Goal: Task Accomplishment & Management: Manage account settings

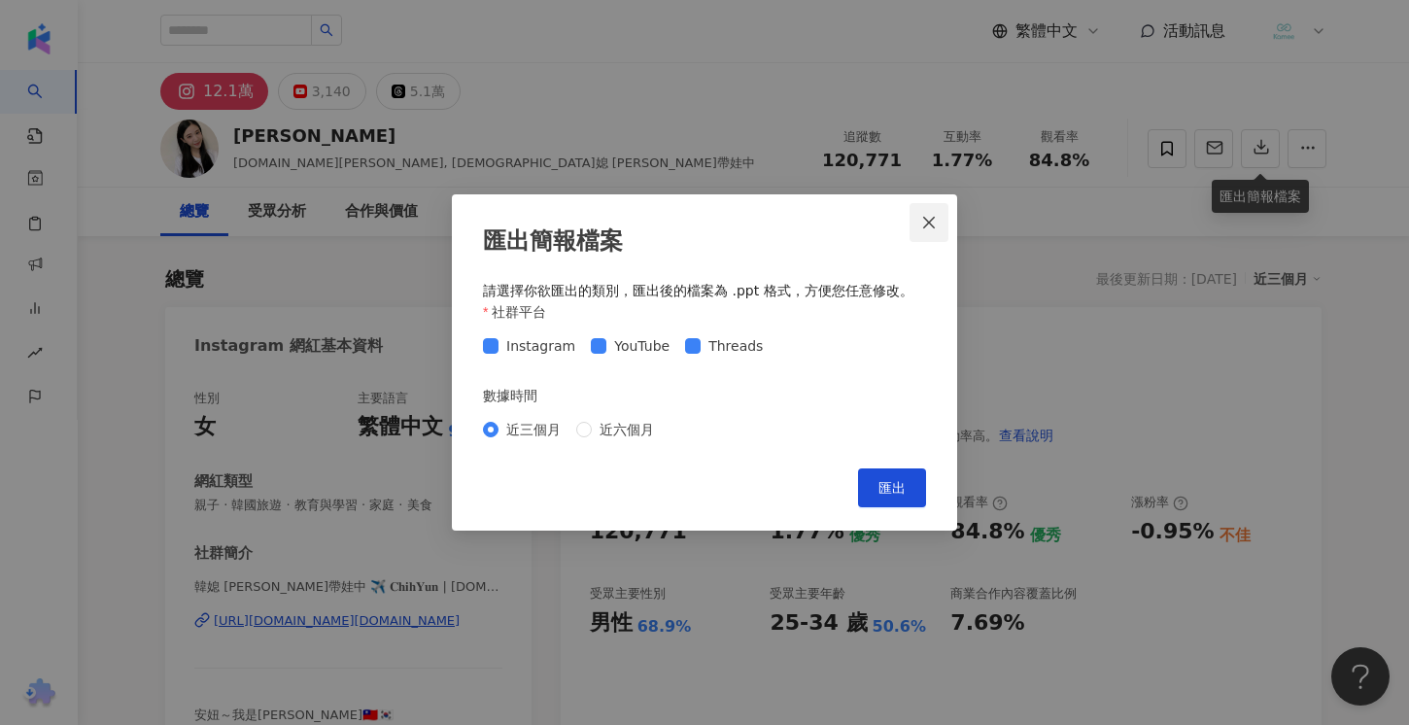
click at [930, 228] on icon "close" at bounding box center [929, 223] width 16 height 16
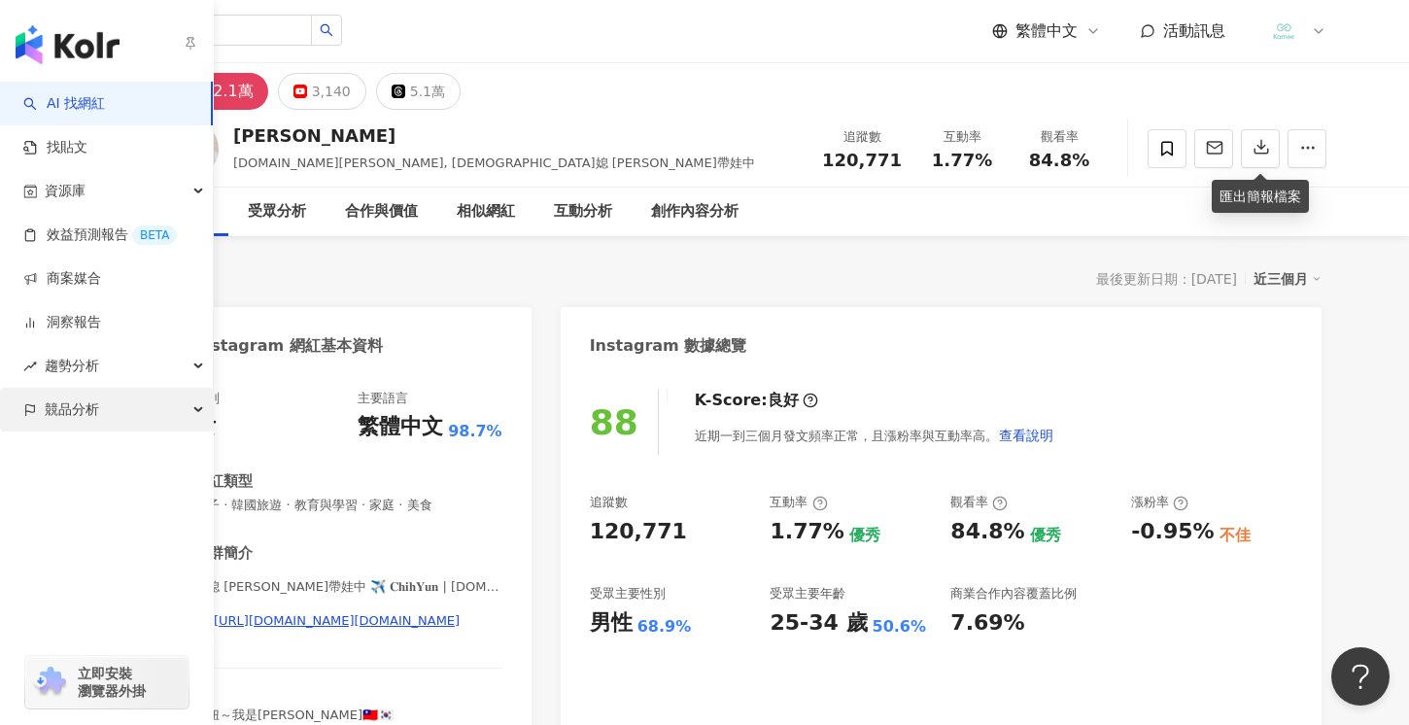
click at [79, 410] on span "競品分析" at bounding box center [72, 410] width 54 height 44
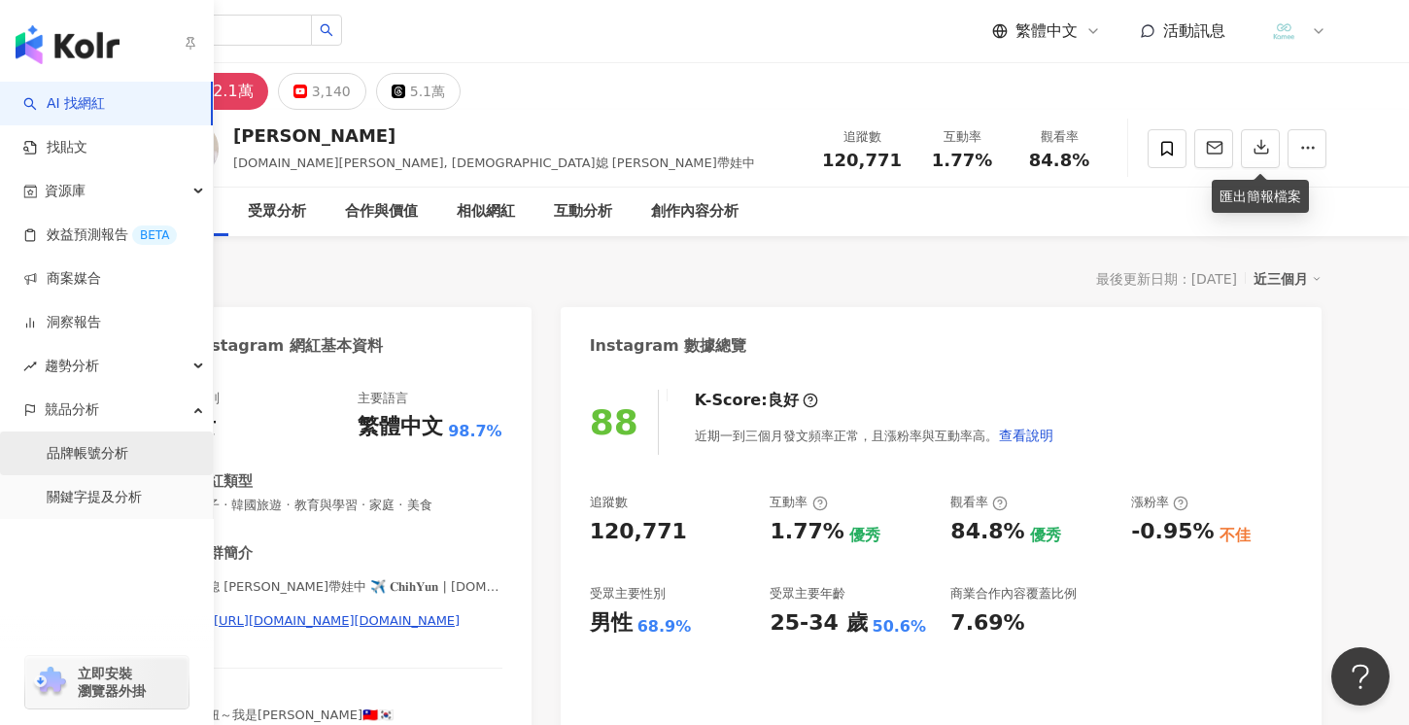
click at [108, 461] on link "品牌帳號分析" at bounding box center [88, 453] width 82 height 19
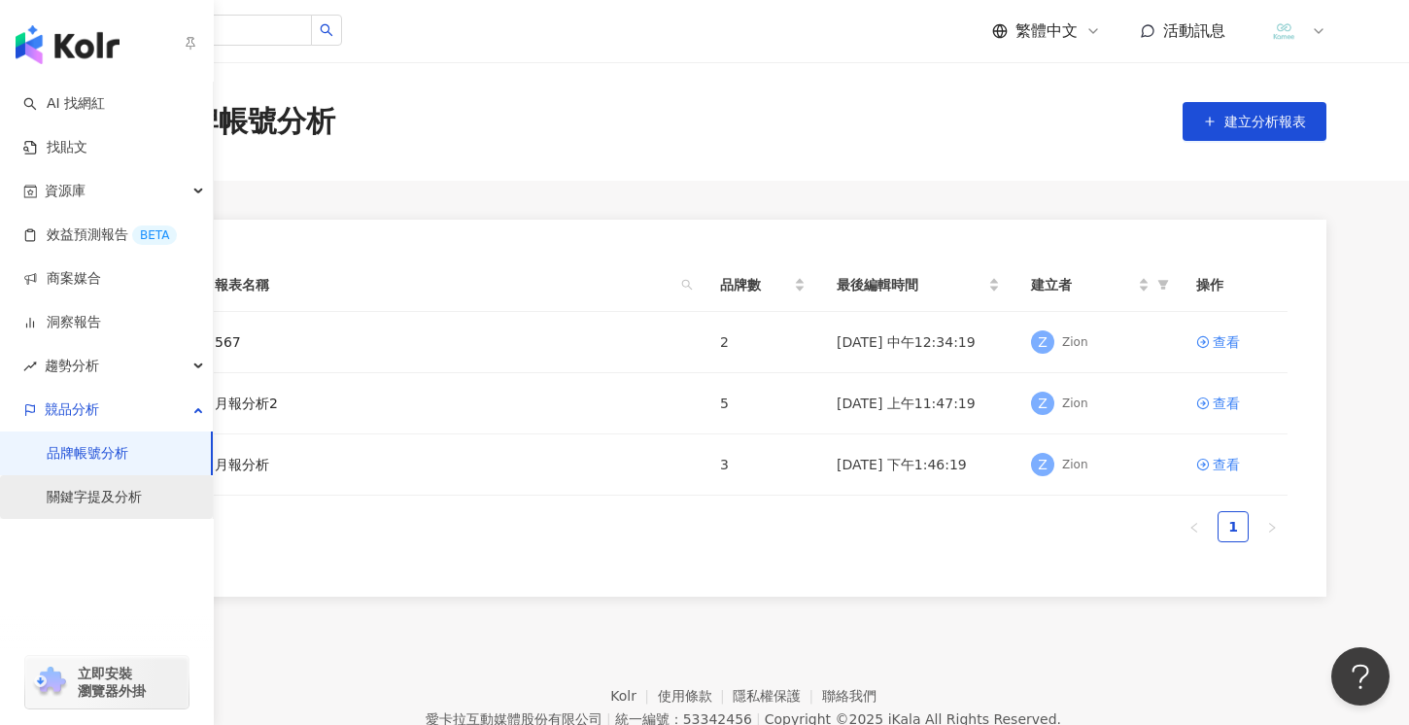
click at [135, 507] on link "關鍵字提及分析" at bounding box center [94, 497] width 95 height 19
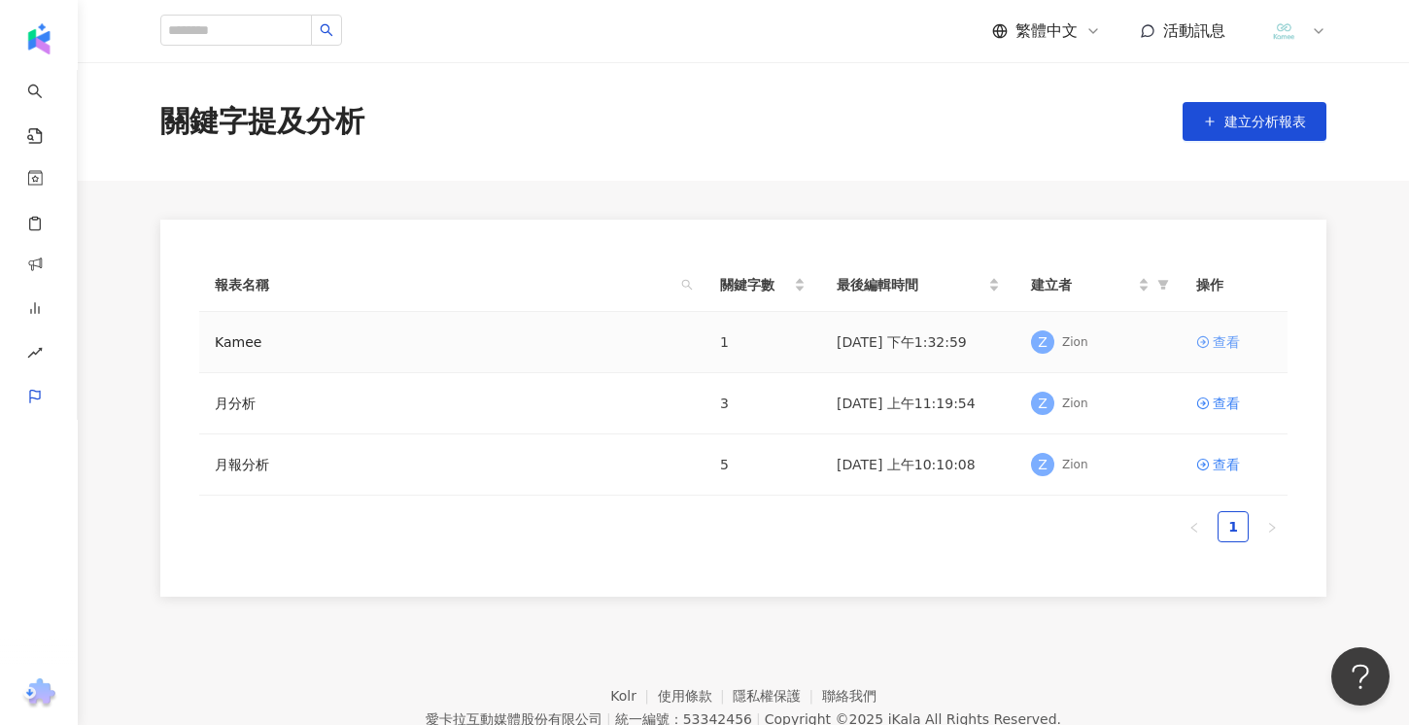
click at [1222, 349] on div "查看" at bounding box center [1226, 341] width 27 height 21
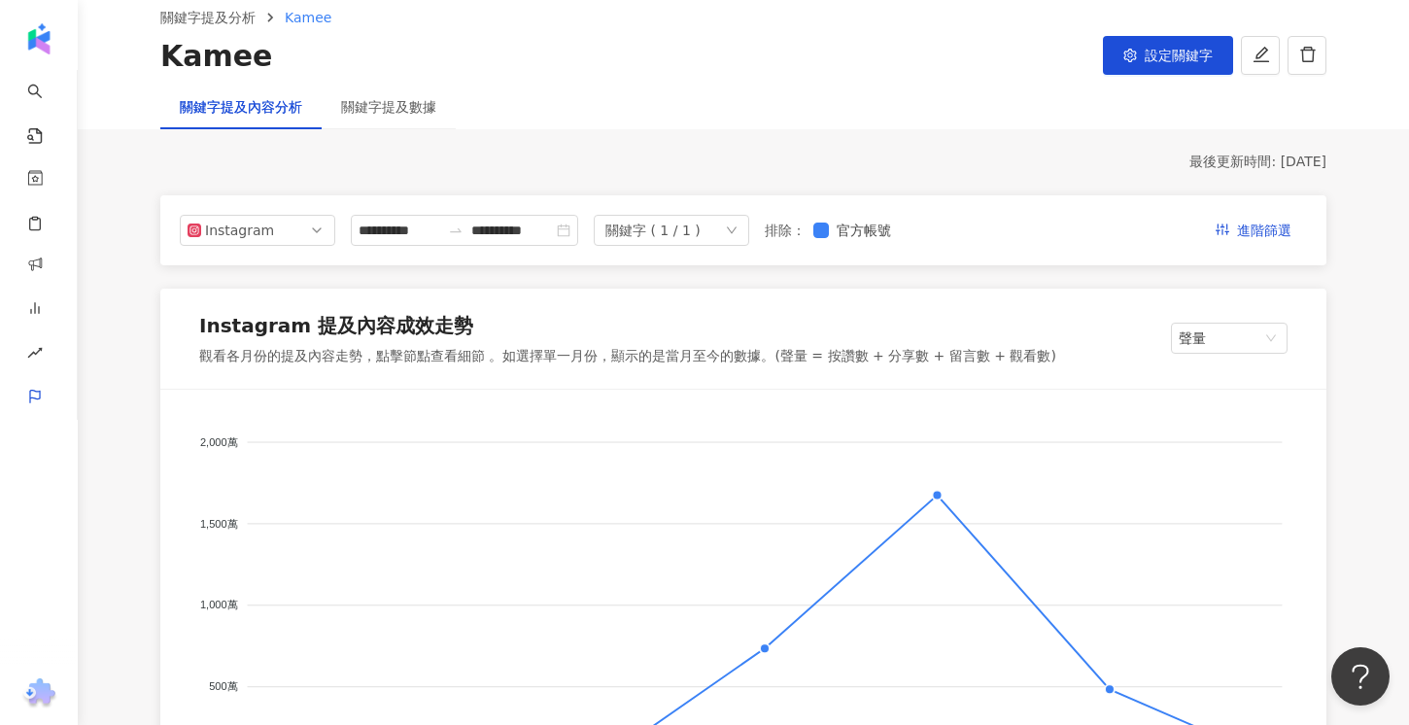
scroll to position [128, 0]
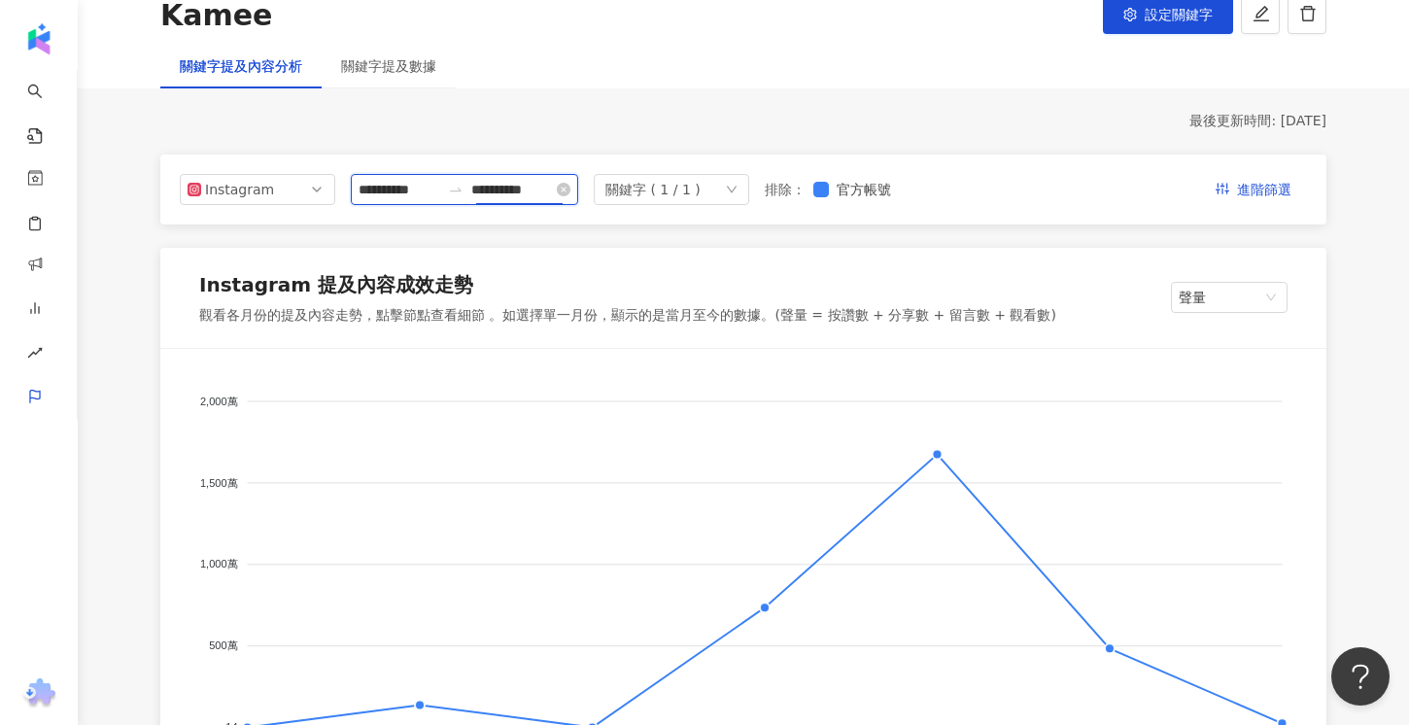
click at [551, 191] on input "**********" at bounding box center [512, 189] width 82 height 21
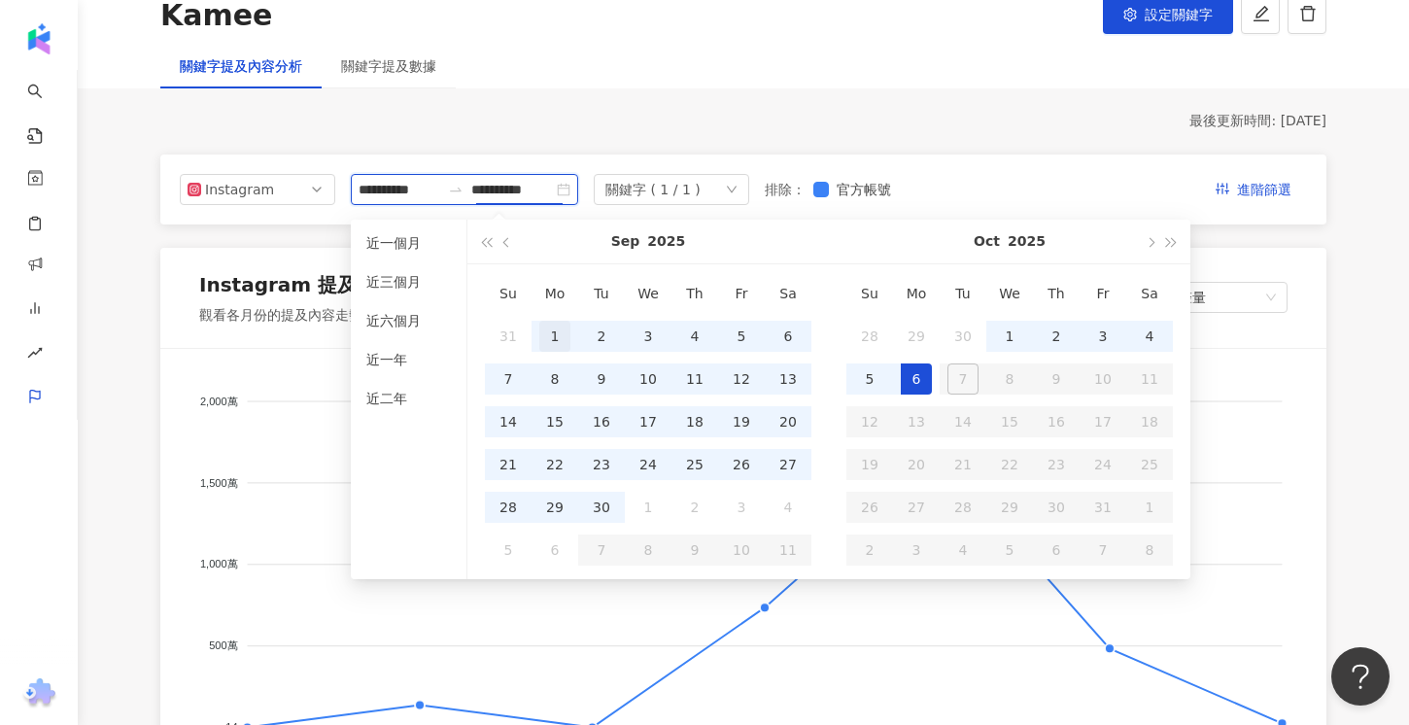
type input "**********"
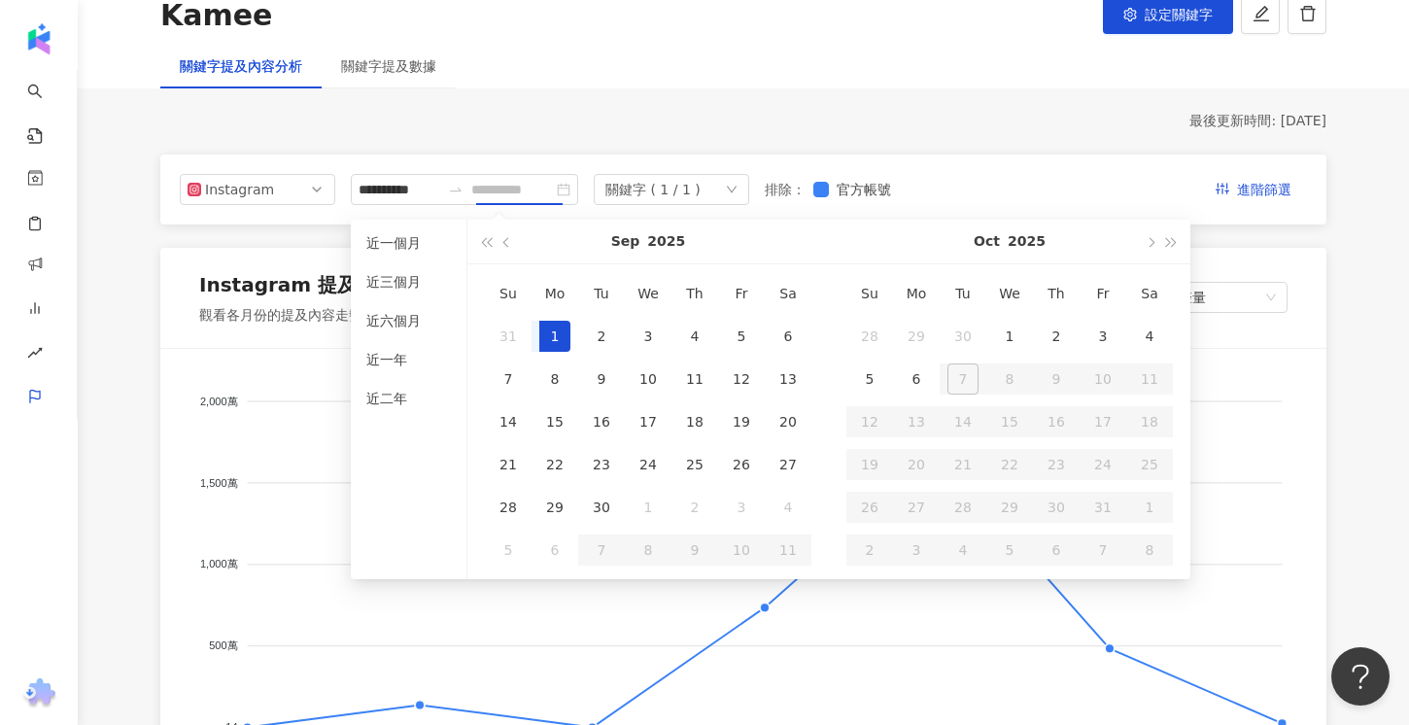
click at [543, 328] on div "1" at bounding box center [554, 336] width 31 height 31
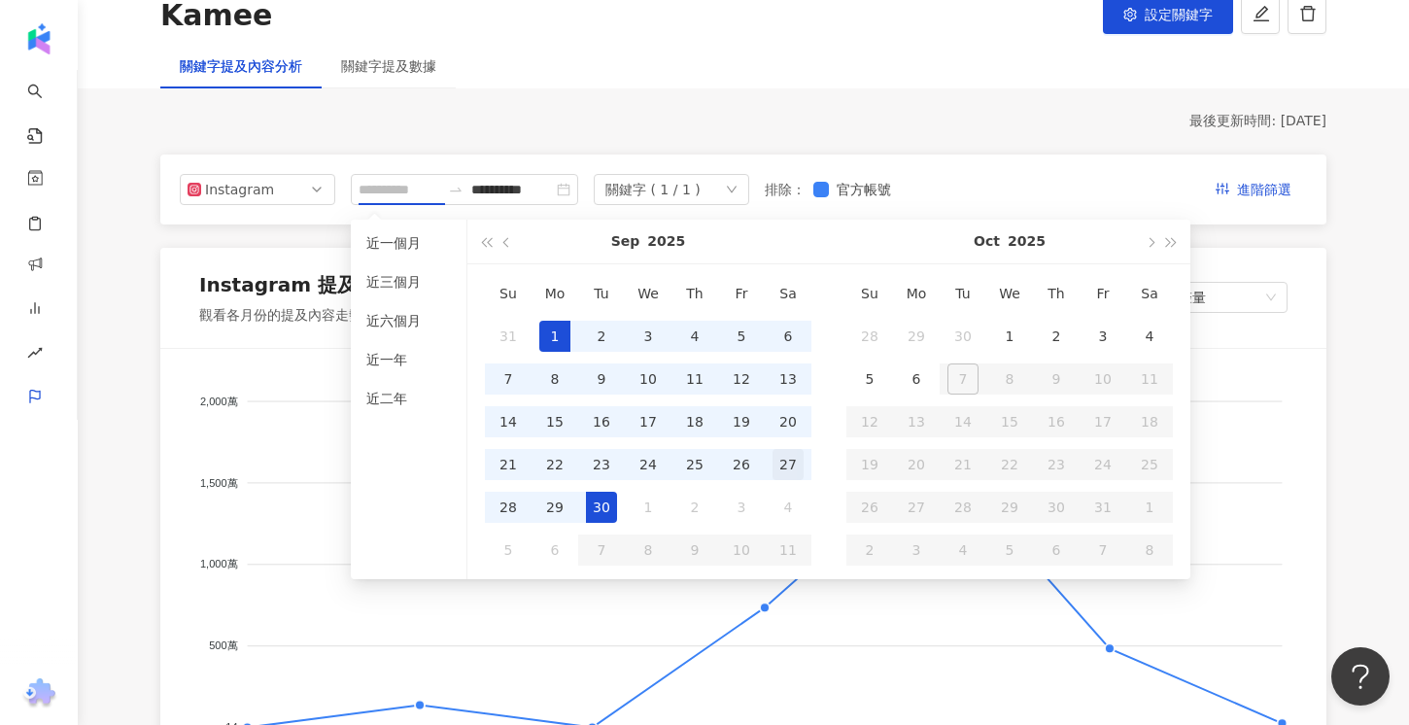
drag, startPoint x: 597, startPoint y: 504, endPoint x: 800, endPoint y: 445, distance: 211.5
click at [598, 504] on div "30" at bounding box center [601, 507] width 31 height 31
type input "**********"
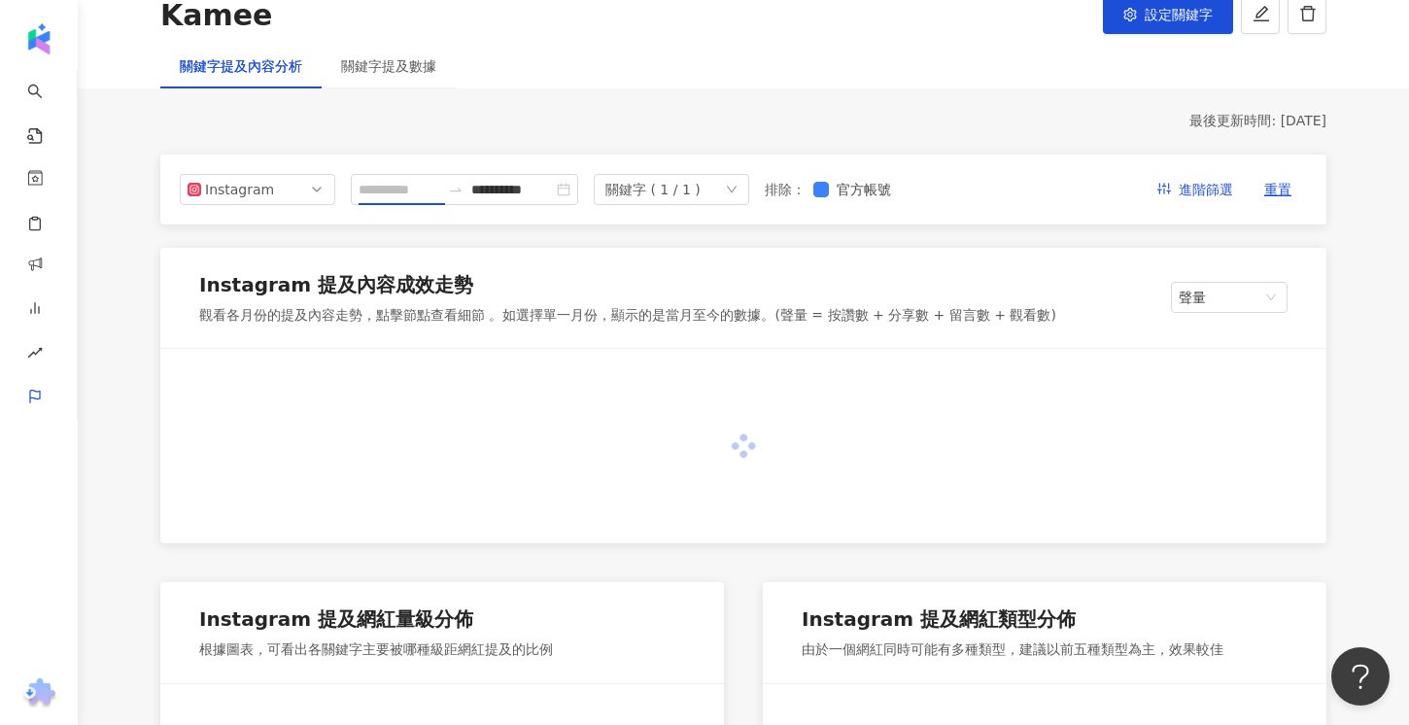
type input "**********"
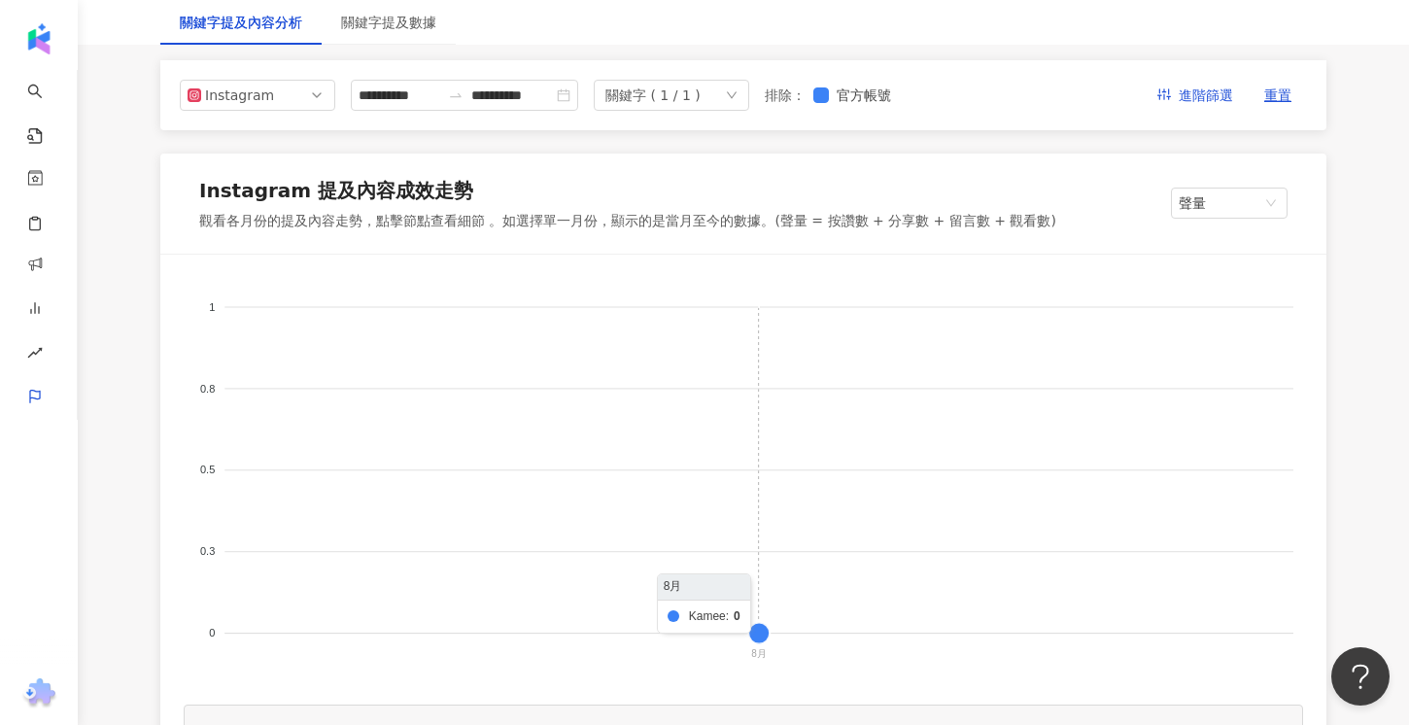
scroll to position [191, 0]
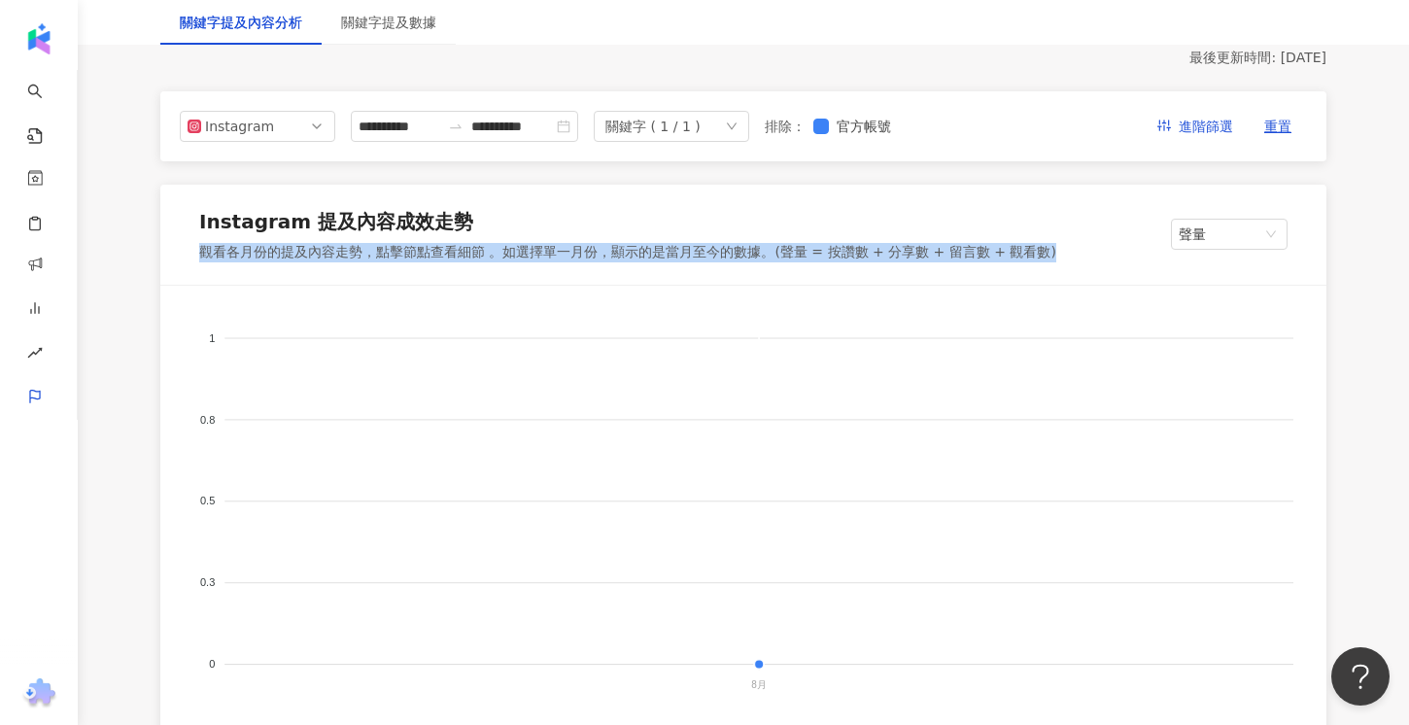
drag, startPoint x: 226, startPoint y: 247, endPoint x: 1035, endPoint y: 343, distance: 814.1
click at [1039, 270] on div "Instagram 提及內容成效走勢 觀看各月份的提及內容走勢，點擊節點查看細節 。如選擇單一月份，顯示的是當月至今的數據。(聲量 = 按讚數 + 分享數 +…" at bounding box center [743, 235] width 1166 height 101
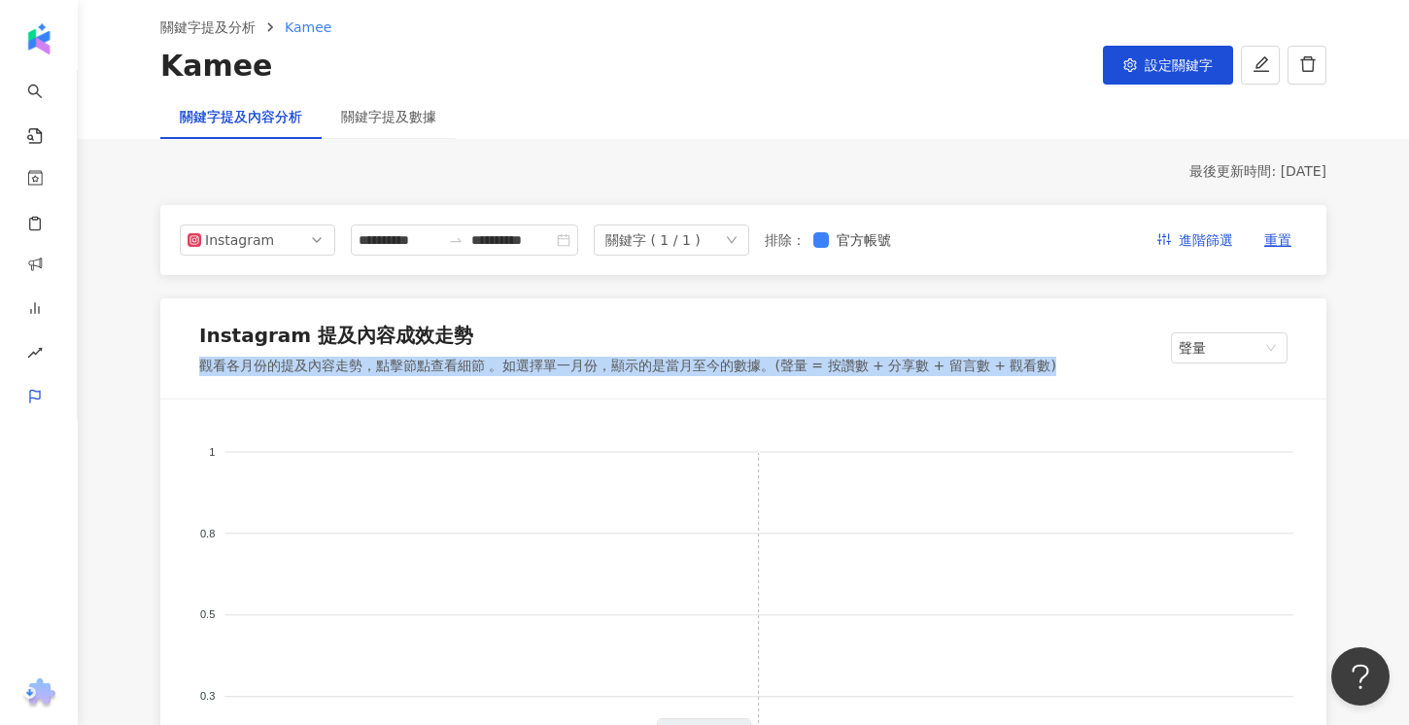
scroll to position [74, 0]
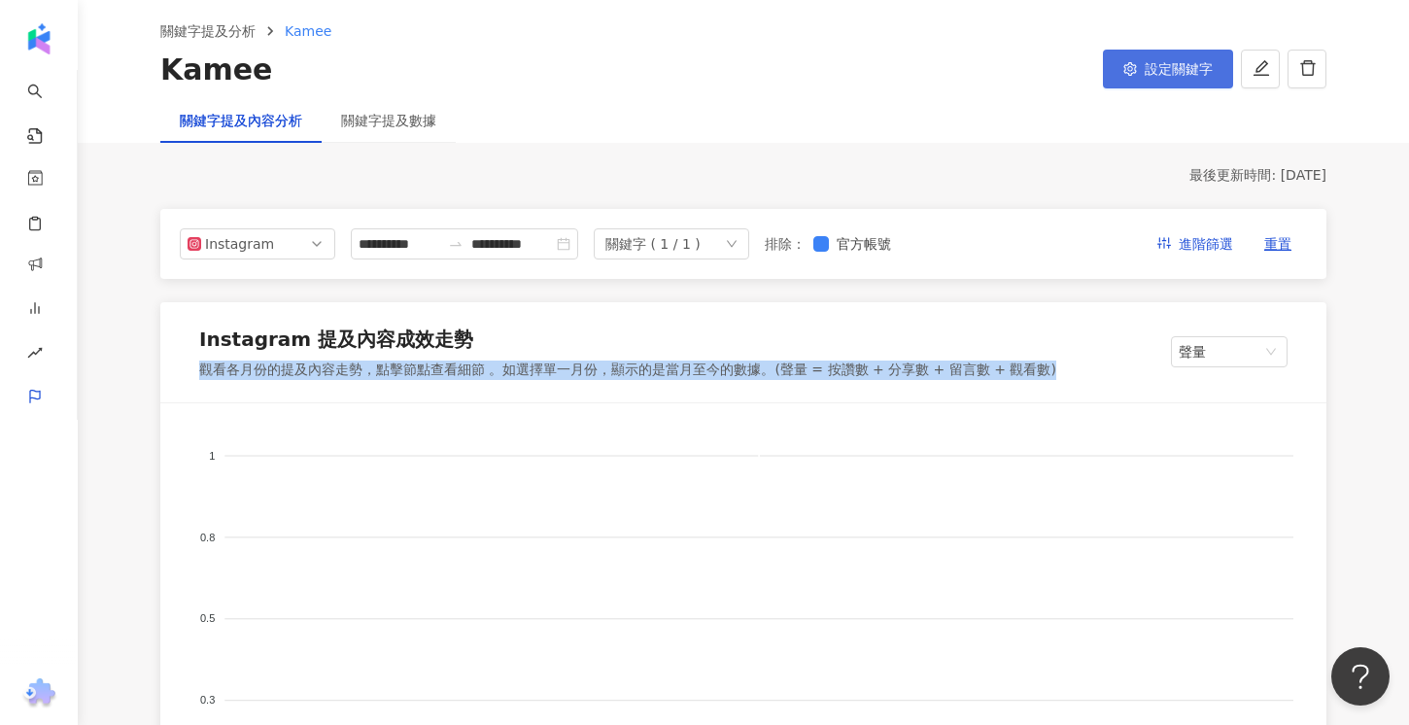
click at [1165, 77] on button "設定關鍵字" at bounding box center [1168, 69] width 130 height 39
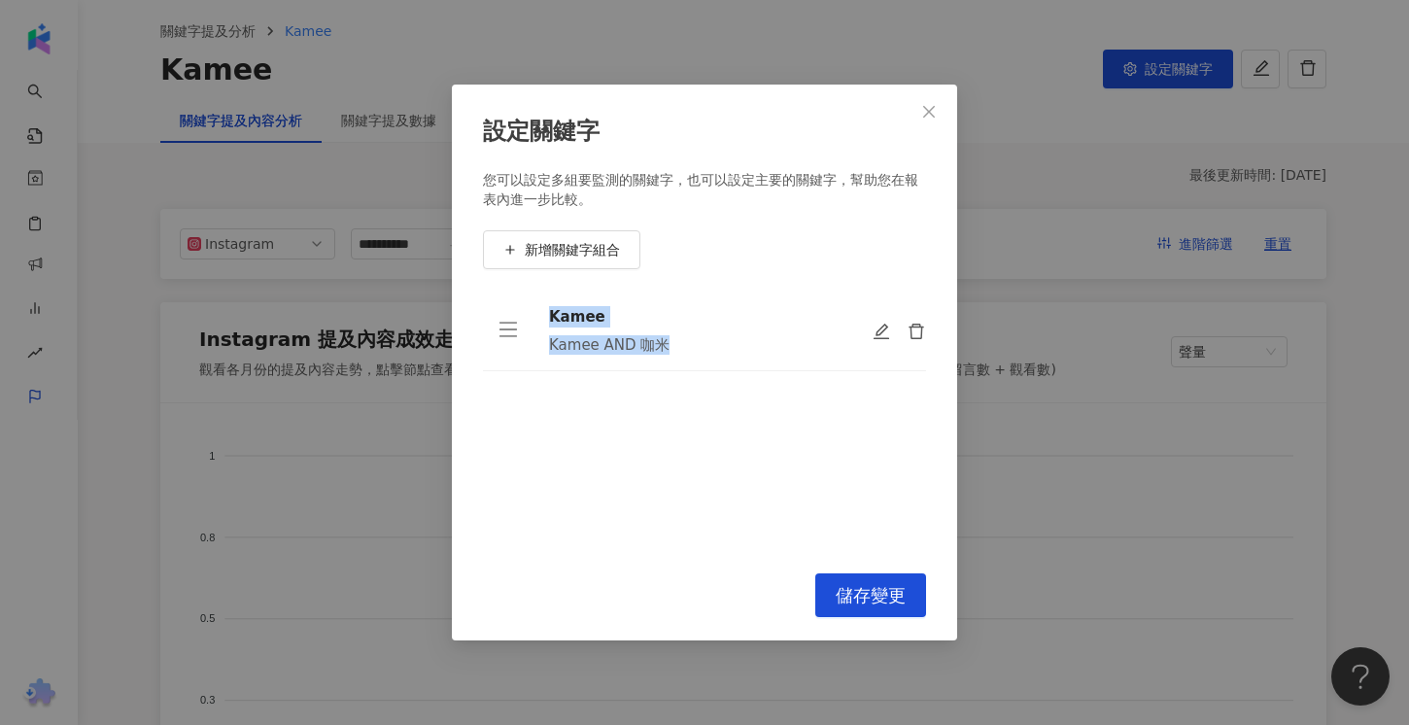
drag, startPoint x: 674, startPoint y: 349, endPoint x: 525, endPoint y: 346, distance: 149.7
click at [525, 346] on tr "[PERSON_NAME] AND 咖米" at bounding box center [704, 331] width 443 height 81
drag, startPoint x: 598, startPoint y: 364, endPoint x: 634, endPoint y: 350, distance: 38.8
click at [598, 363] on td "[PERSON_NAME] AND 咖米" at bounding box center [694, 331] width 323 height 81
click at [883, 332] on icon "edit" at bounding box center [881, 331] width 17 height 17
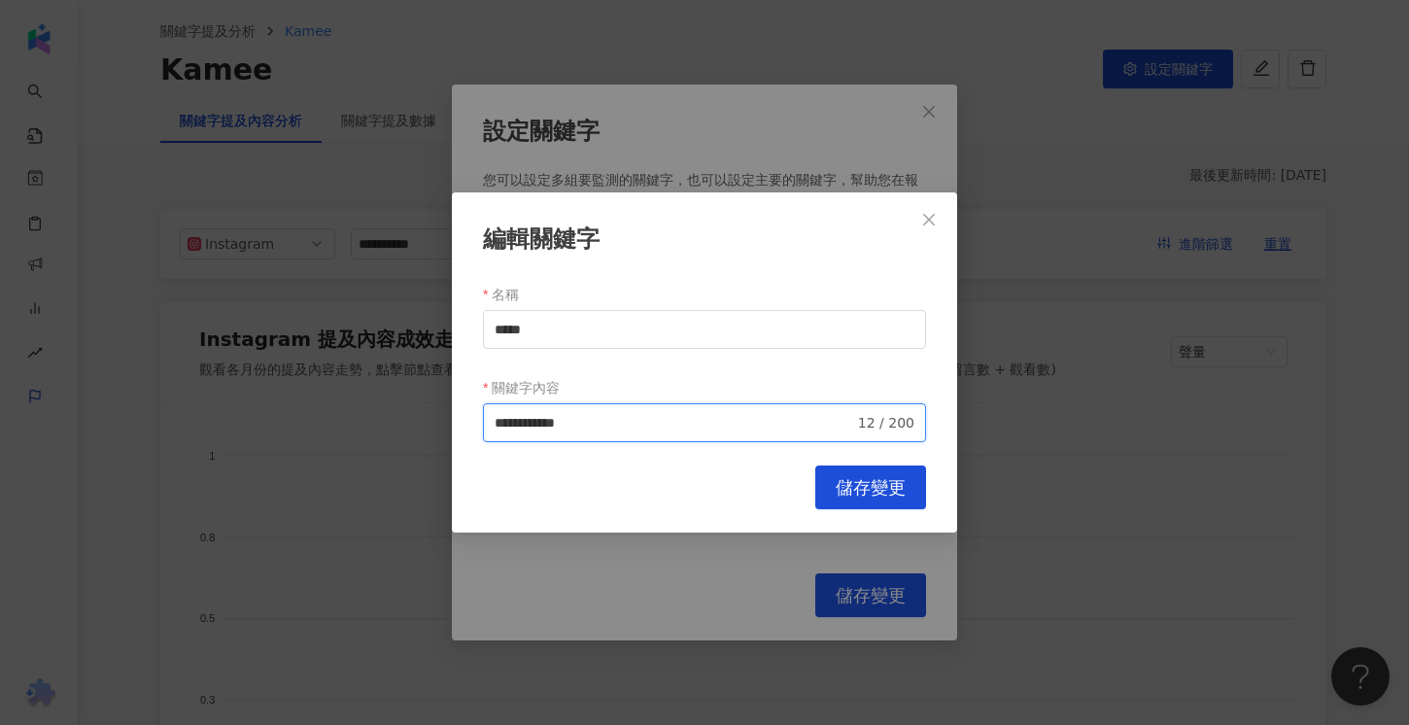
drag, startPoint x: 605, startPoint y: 427, endPoint x: 583, endPoint y: 426, distance: 22.4
click at [583, 426] on input "**********" at bounding box center [674, 422] width 359 height 21
drag, startPoint x: 929, startPoint y: 215, endPoint x: 936, endPoint y: 175, distance: 40.4
click at [929, 215] on icon "close" at bounding box center [929, 220] width 16 height 16
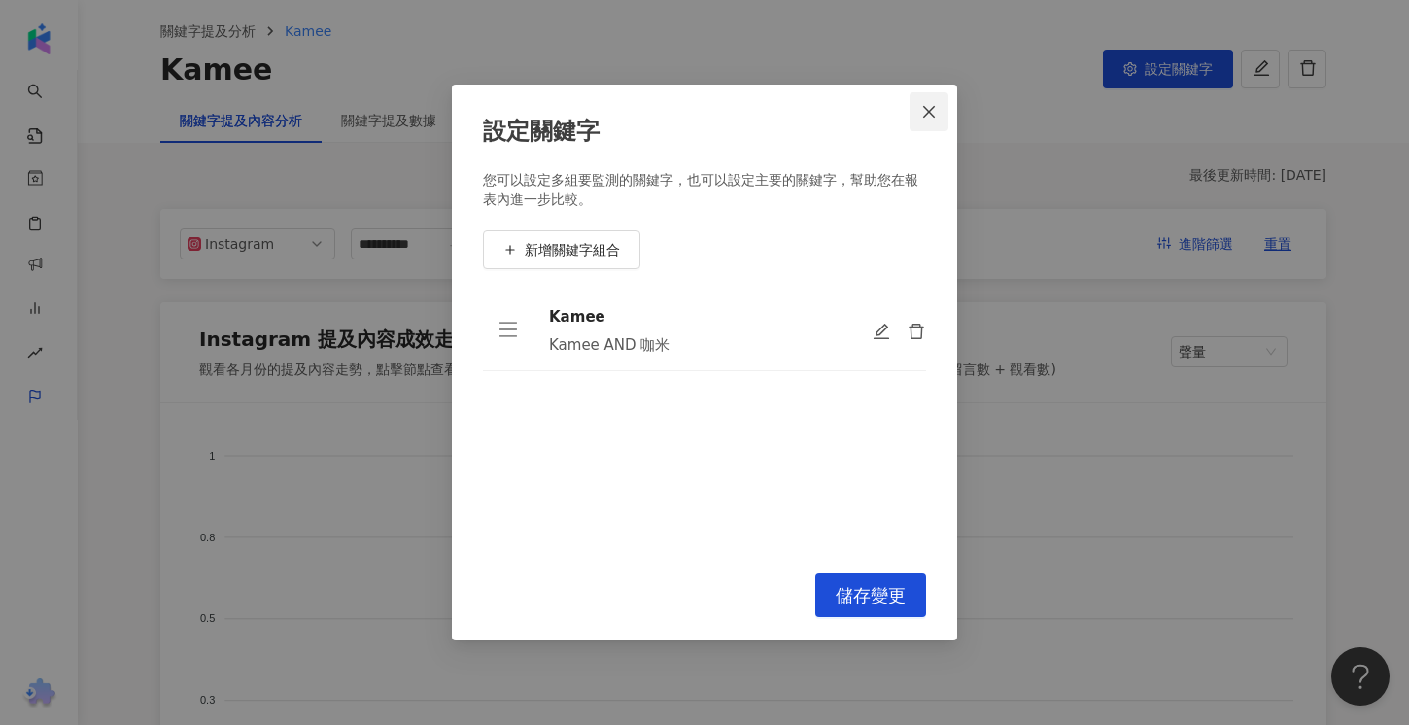
click at [937, 114] on span "Close" at bounding box center [928, 112] width 39 height 16
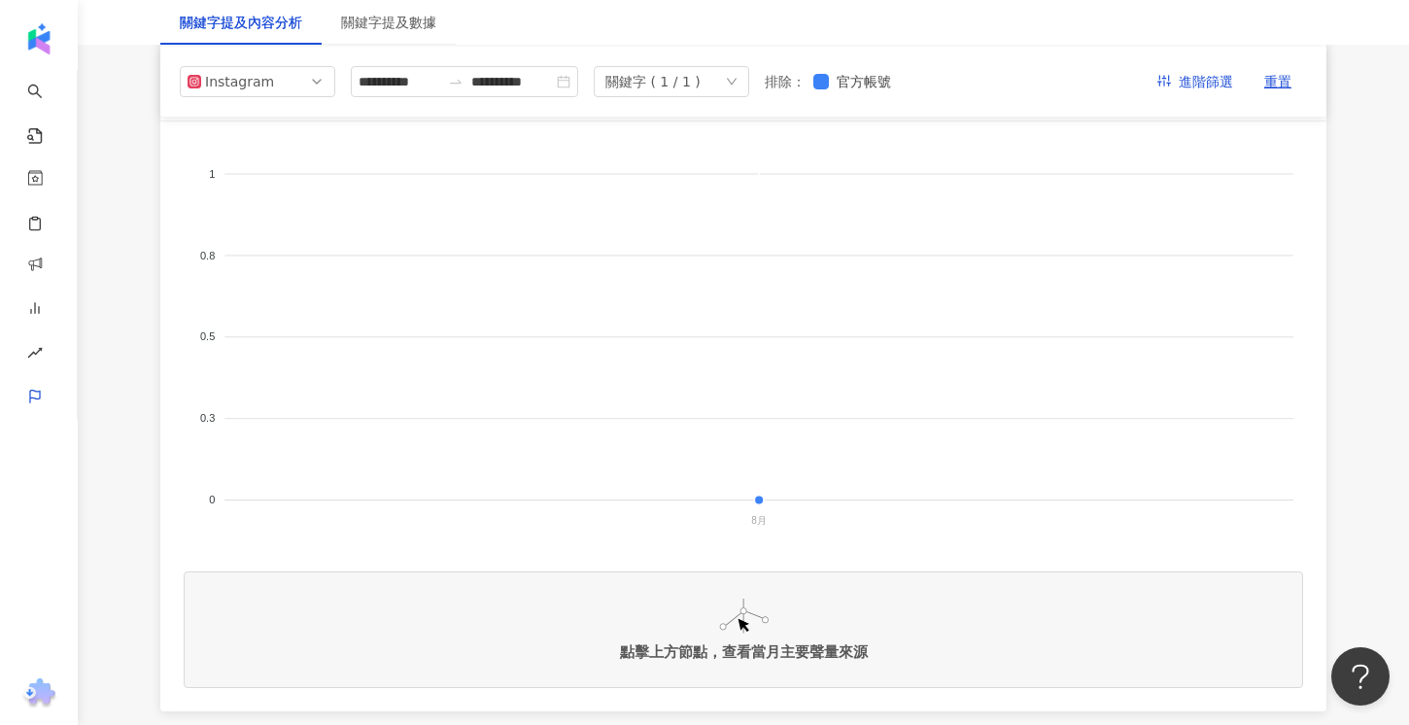
scroll to position [0, 0]
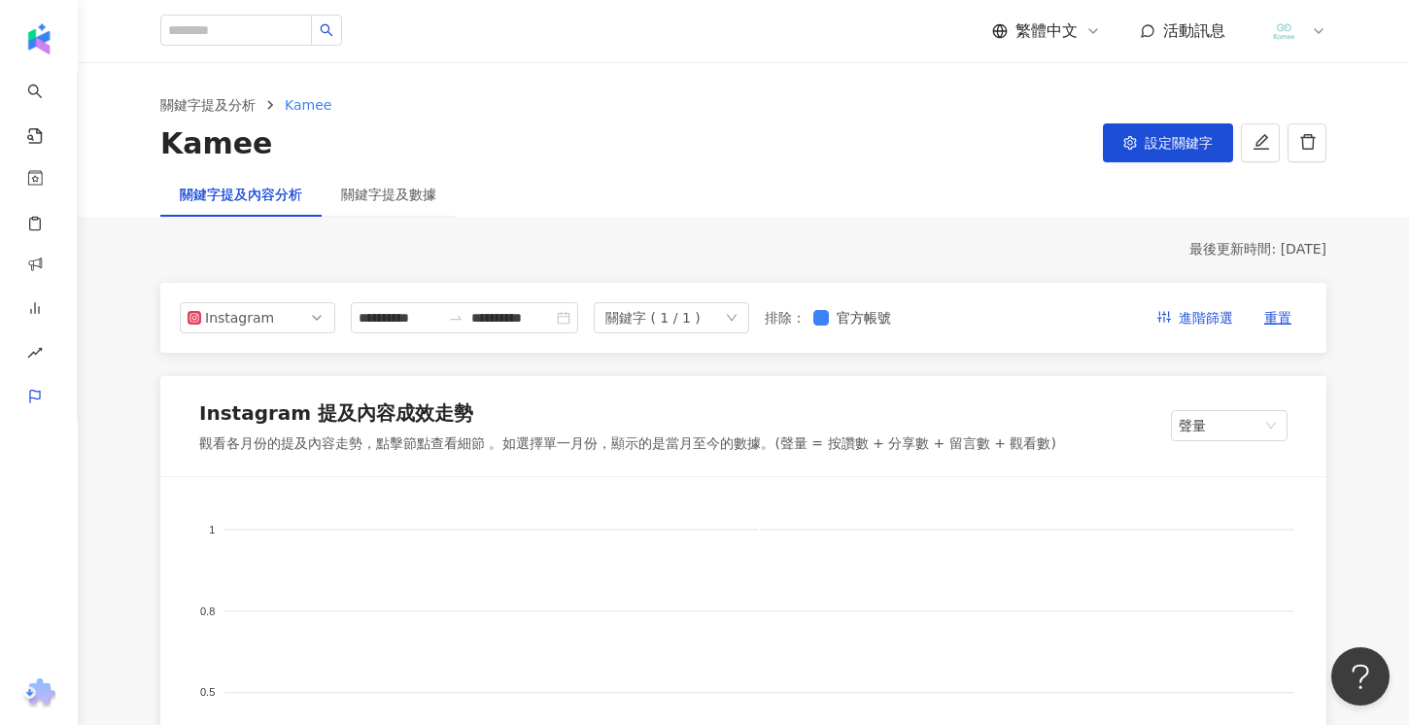
click at [371, 182] on div "關鍵字提及數據" at bounding box center [389, 194] width 134 height 45
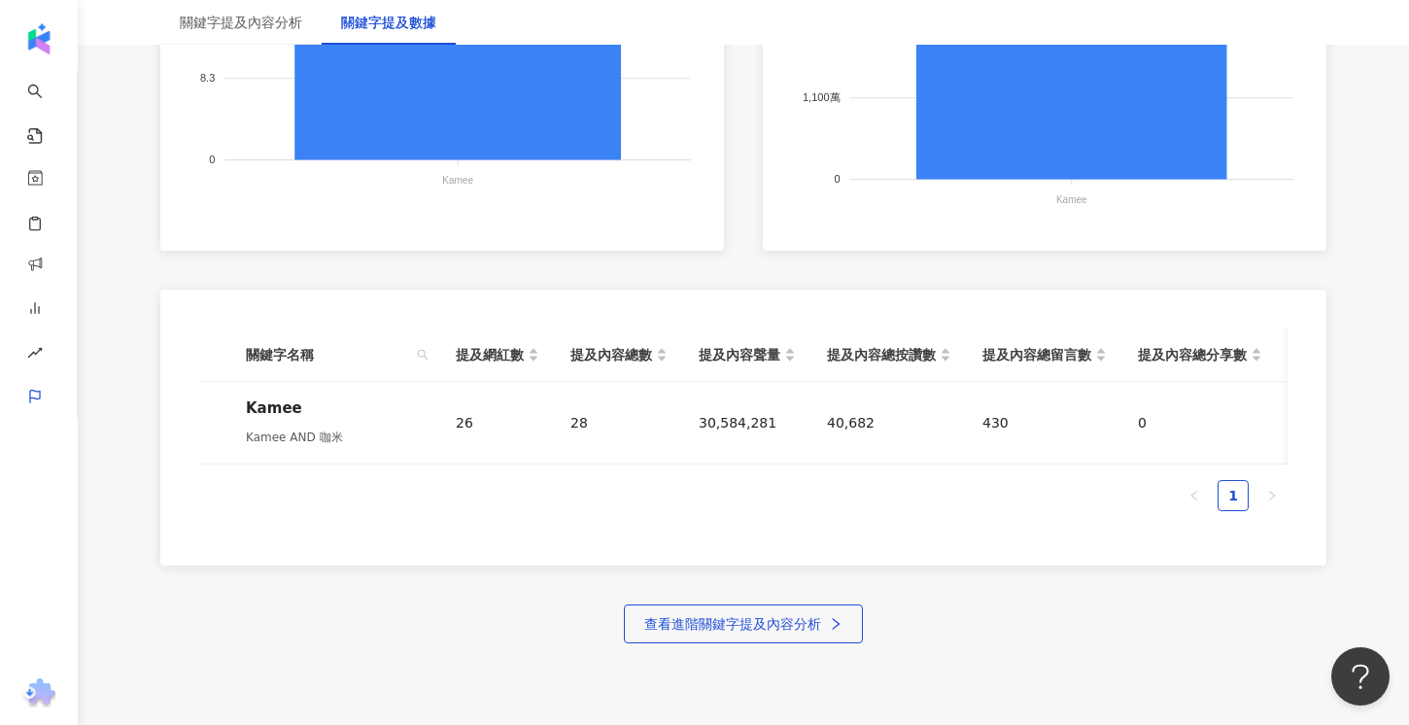
scroll to position [853, 0]
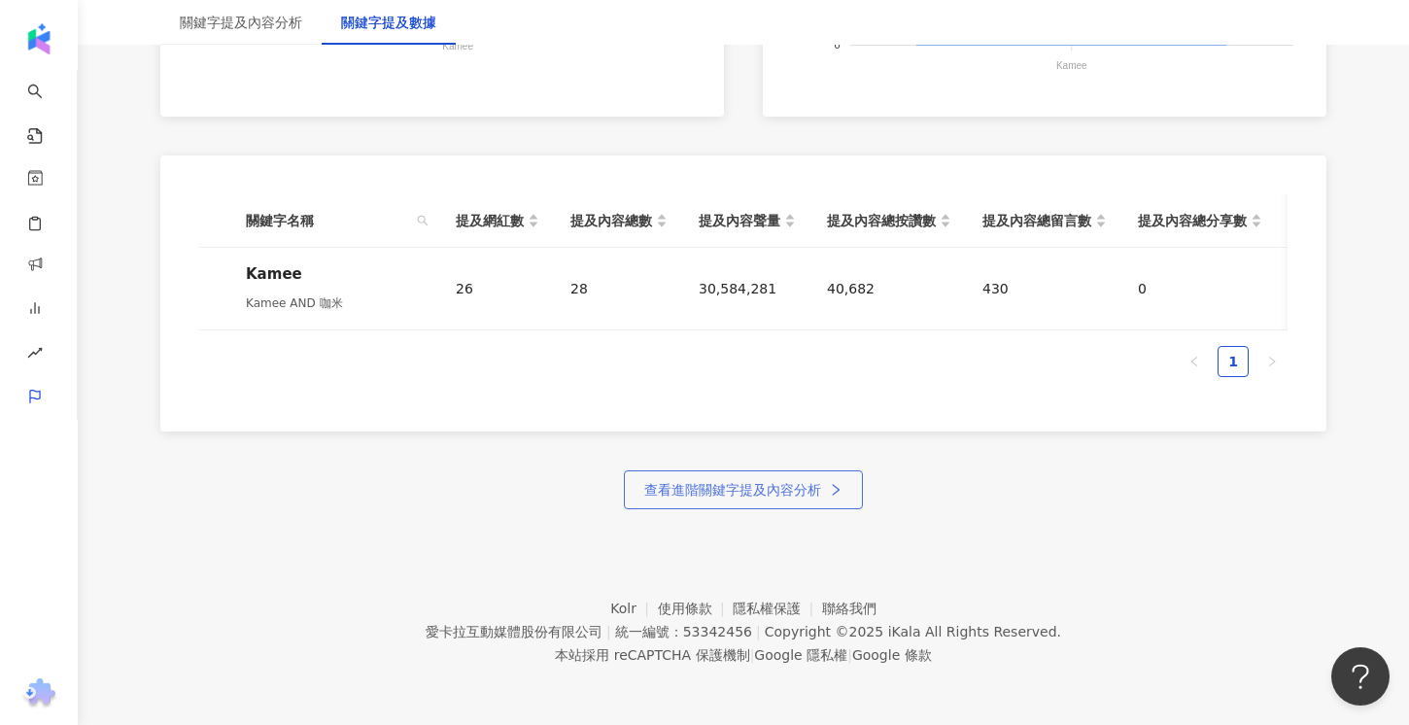
click at [695, 492] on span "查看進階關鍵字提及內容分析" at bounding box center [732, 490] width 177 height 16
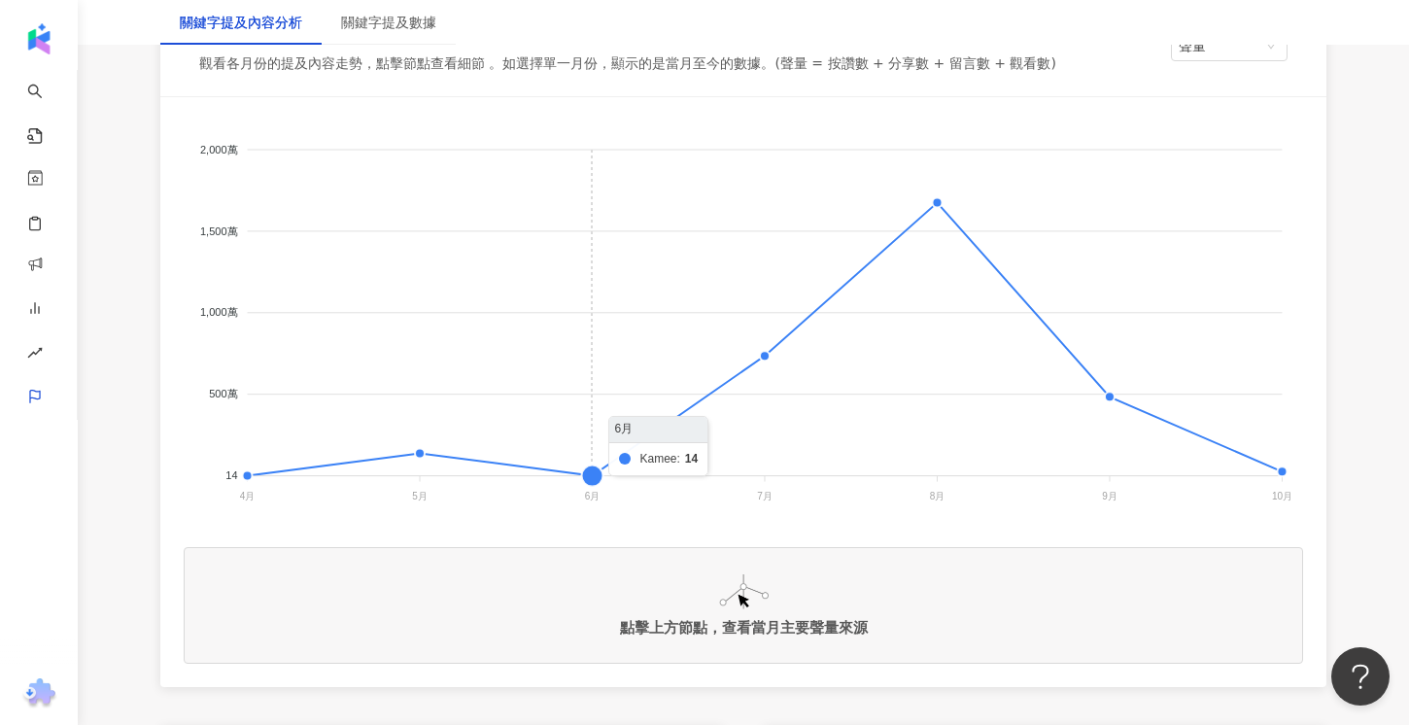
scroll to position [404, 0]
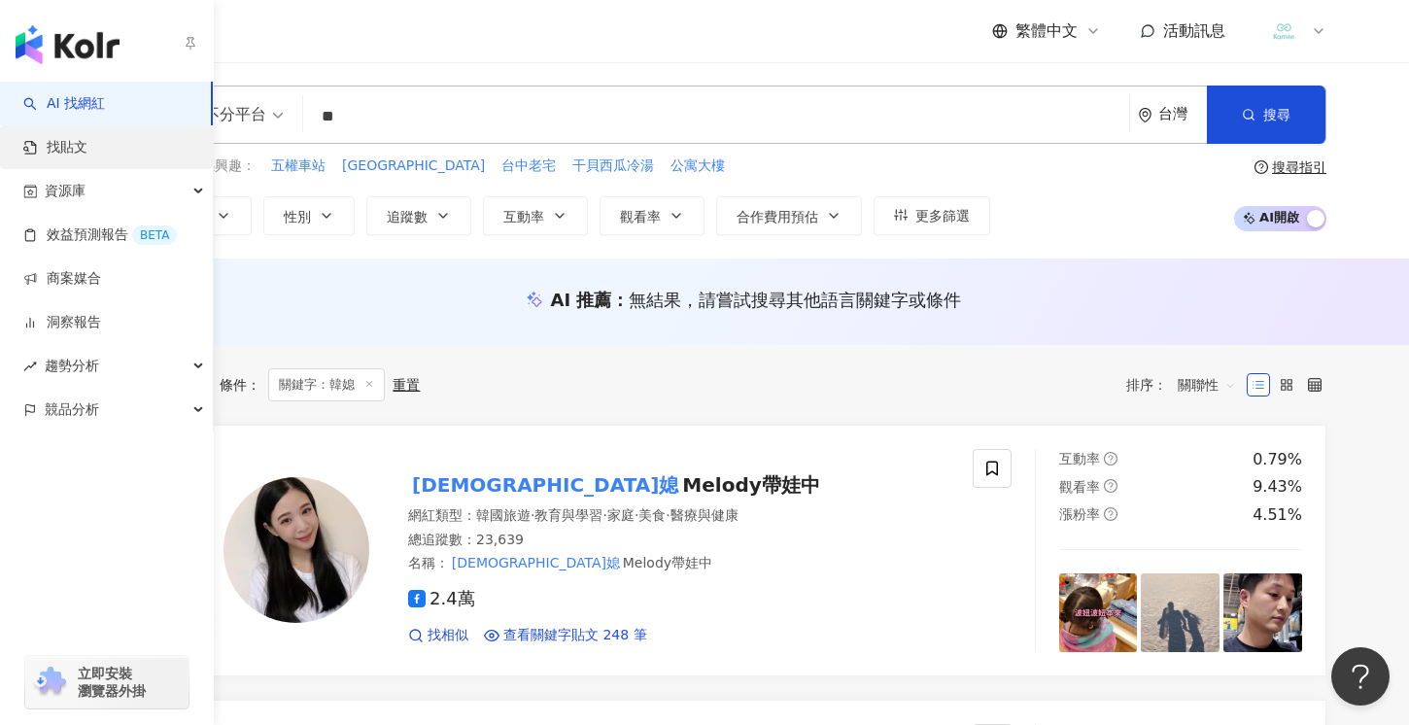
click at [85, 150] on link "找貼文" at bounding box center [55, 147] width 64 height 19
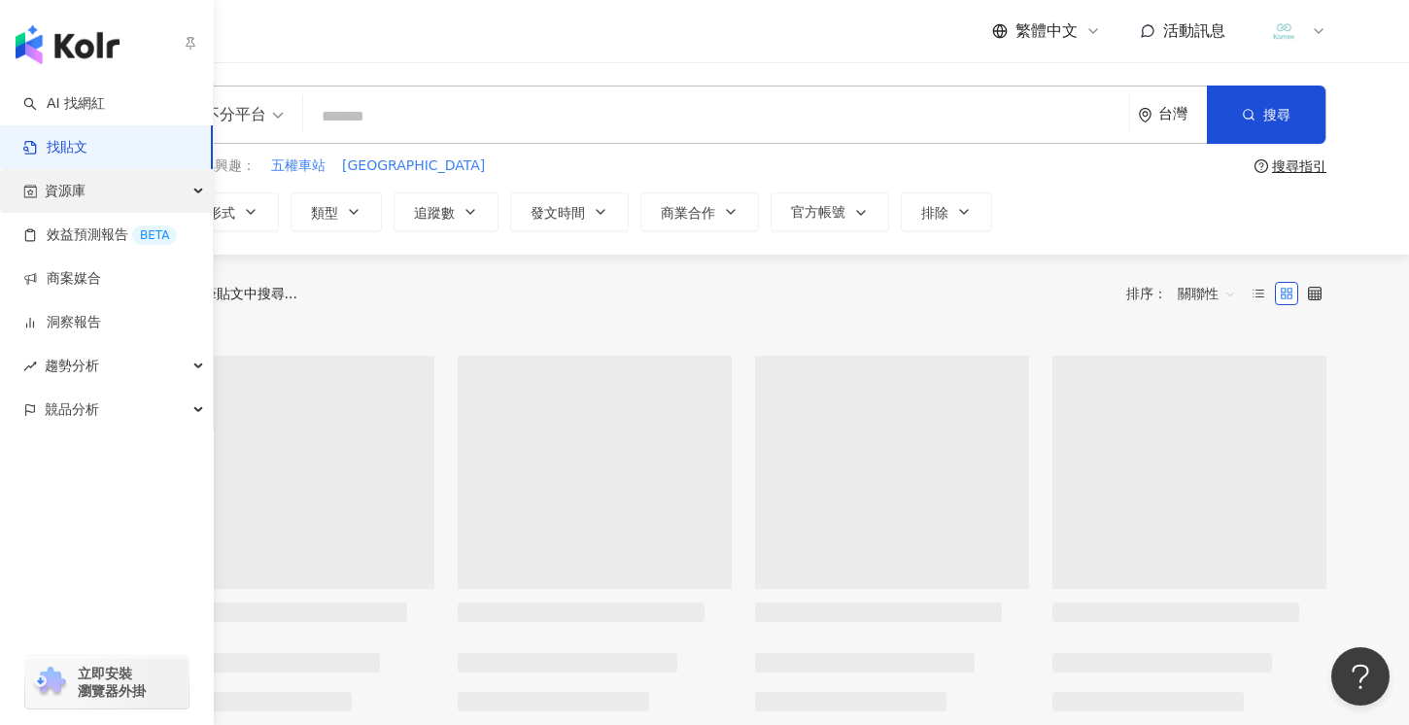
click at [103, 200] on div "資源庫" at bounding box center [106, 191] width 213 height 44
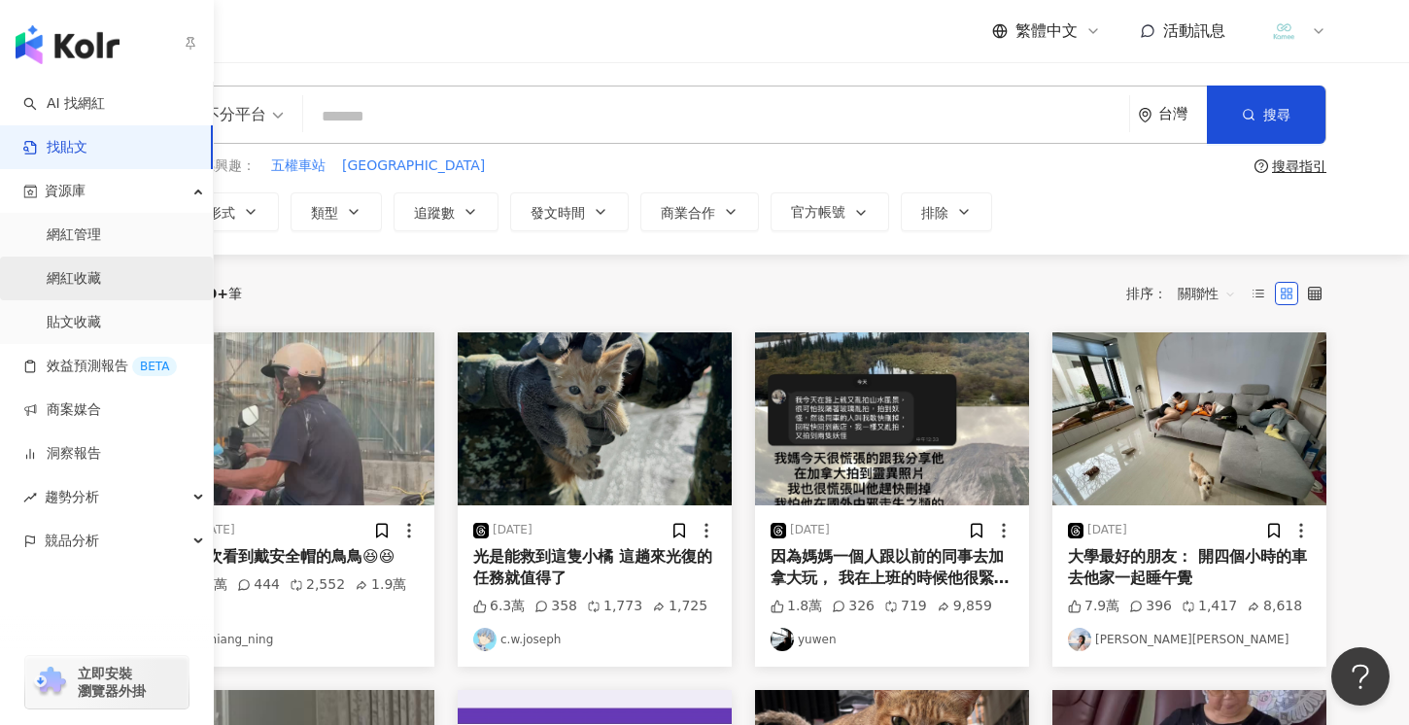
click at [92, 282] on link "網紅收藏" at bounding box center [74, 278] width 54 height 19
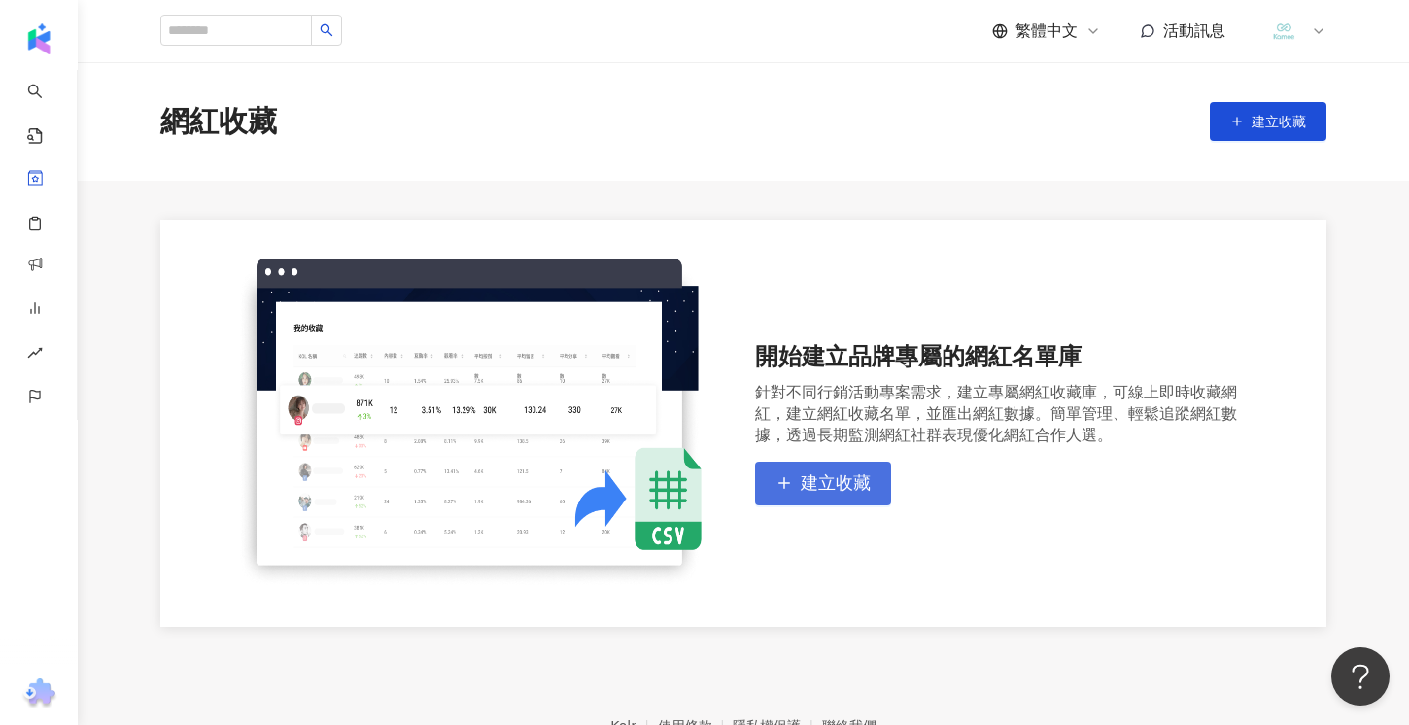
click at [865, 490] on span "建立收藏" at bounding box center [836, 482] width 70 height 21
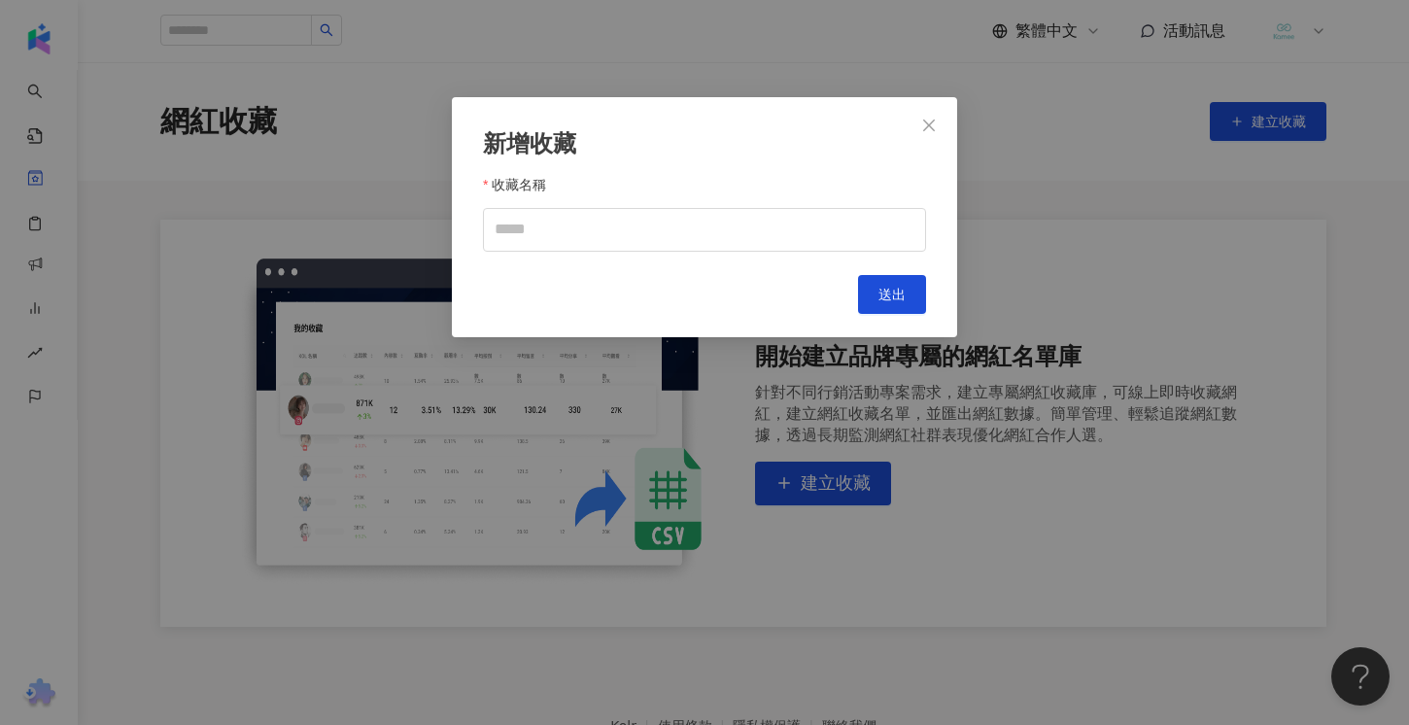
click at [802, 256] on div "新增收藏 收藏名稱 Cancel 送出" at bounding box center [704, 217] width 505 height 240
click at [798, 245] on input "收藏名稱" at bounding box center [704, 230] width 443 height 44
click at [671, 240] on input "*****" at bounding box center [704, 230] width 443 height 44
type input "*********"
click at [872, 295] on button "送出" at bounding box center [892, 294] width 68 height 39
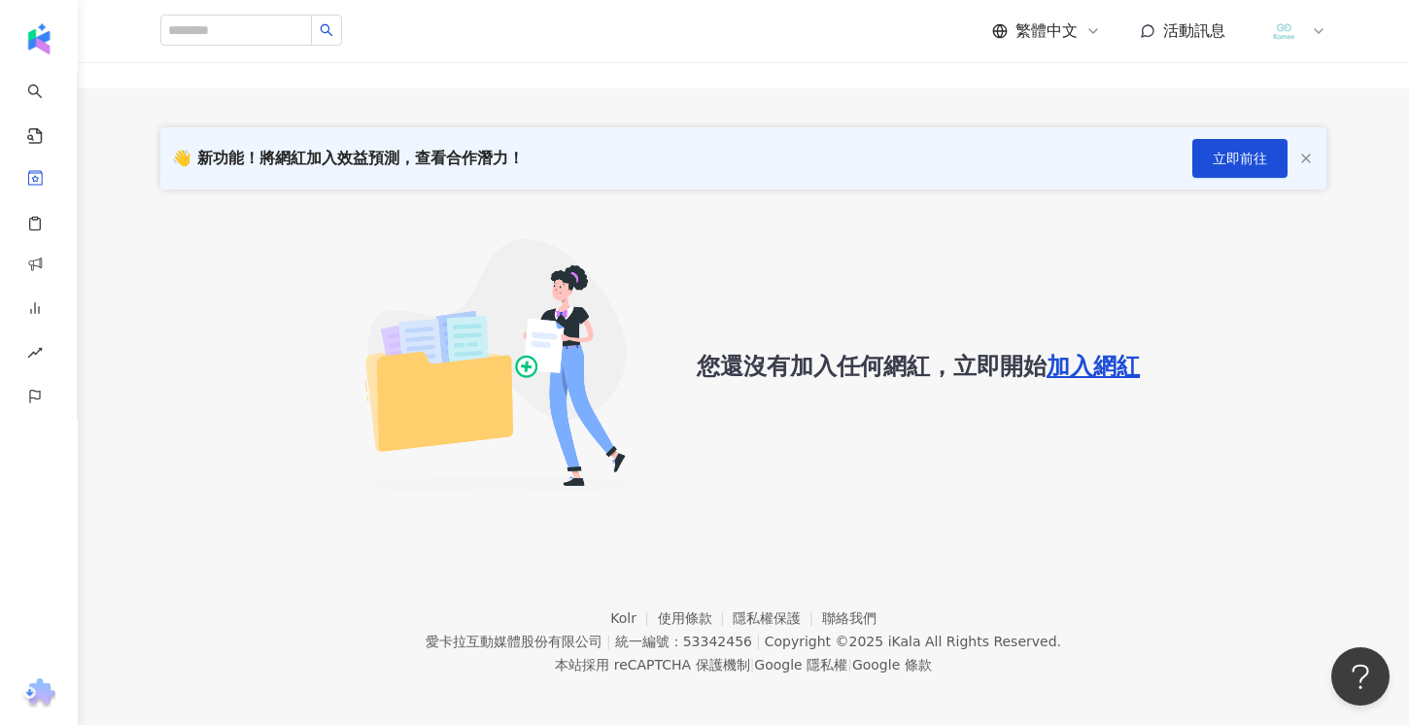
scroll to position [145, 0]
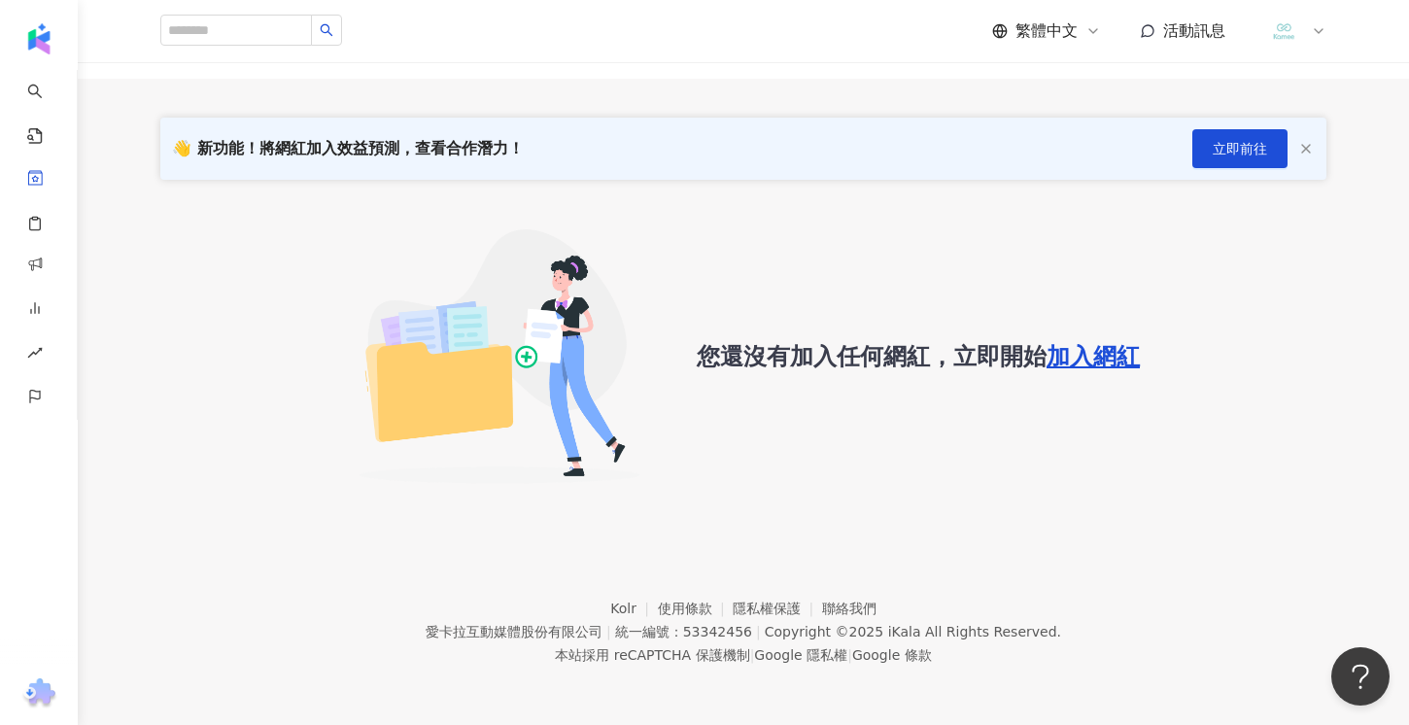
click at [1099, 366] on span "加入網紅" at bounding box center [1092, 356] width 93 height 27
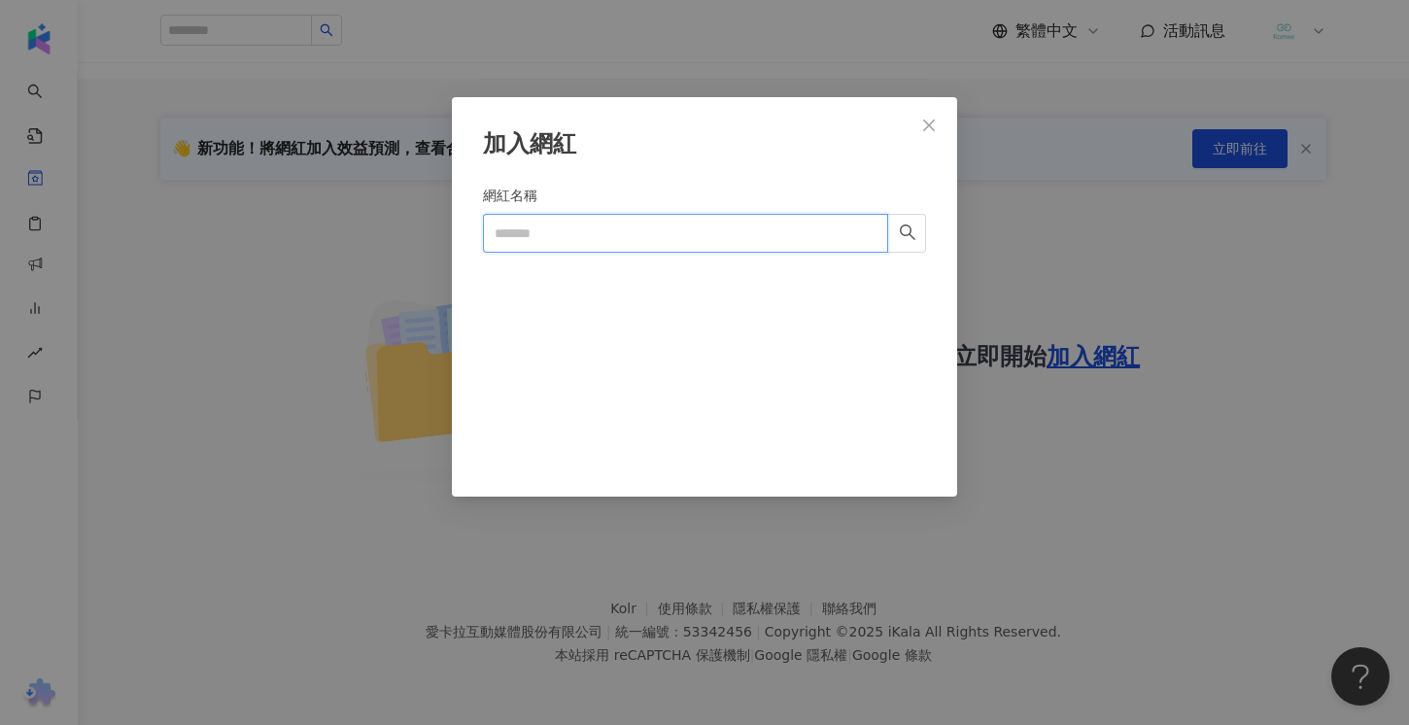
click at [601, 235] on input "網紅名稱" at bounding box center [685, 233] width 405 height 39
